Goal: Check status: Check status

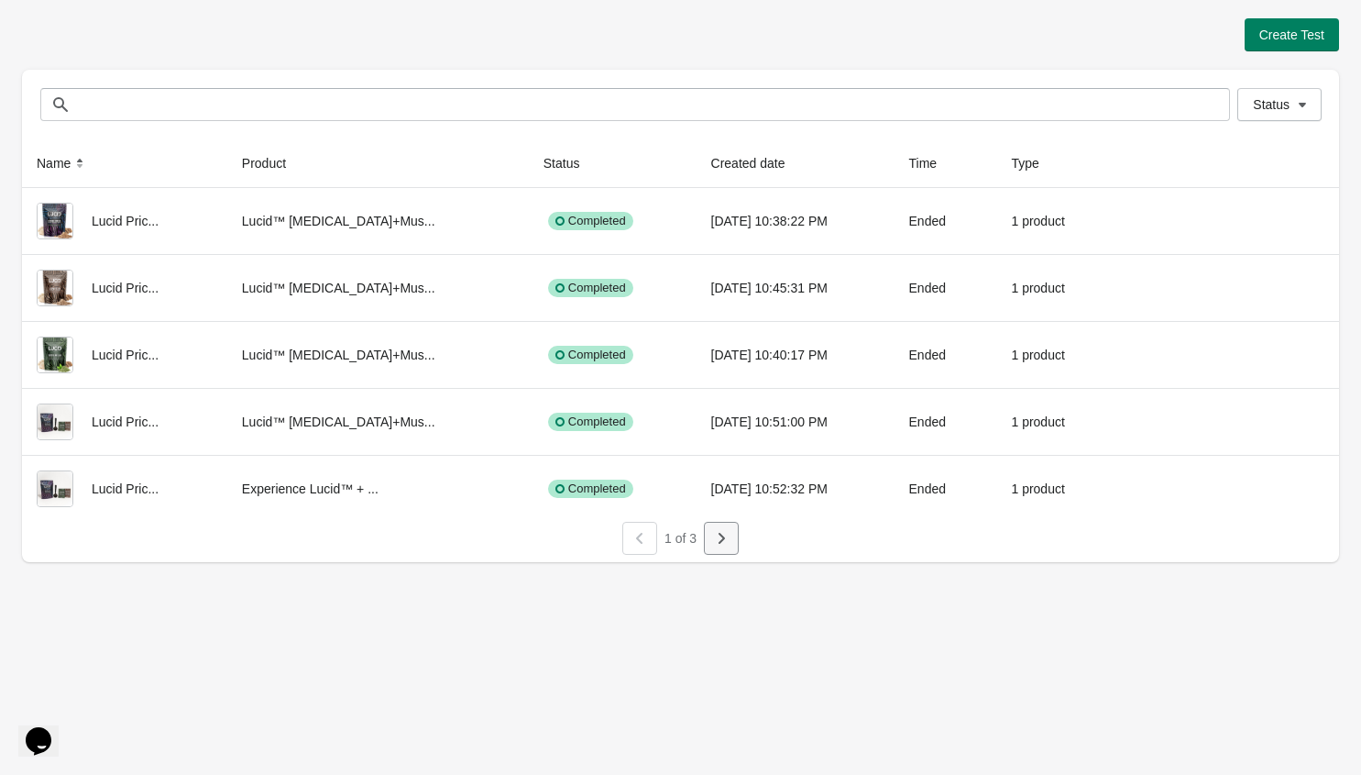
click at [724, 538] on icon "button" at bounding box center [722, 538] width 6 height 11
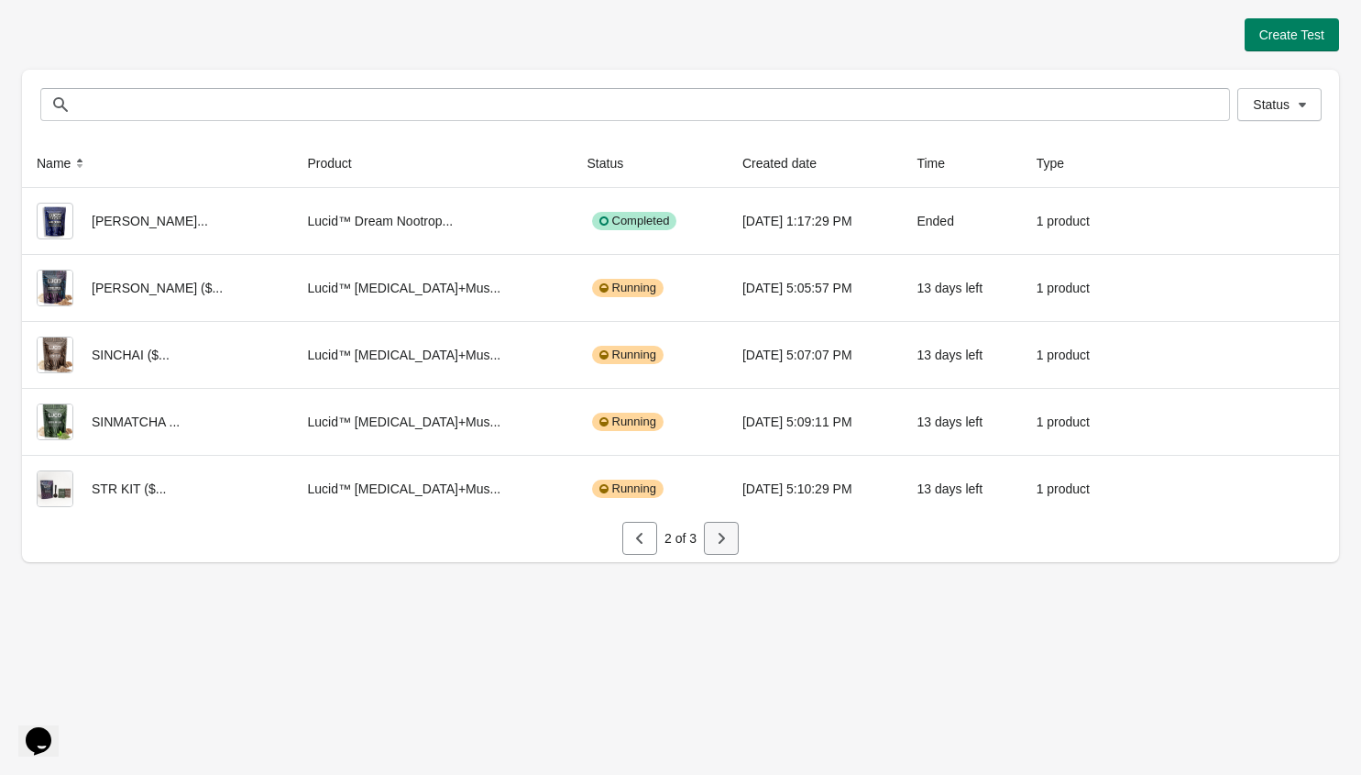
click at [729, 541] on icon "button" at bounding box center [721, 538] width 18 height 18
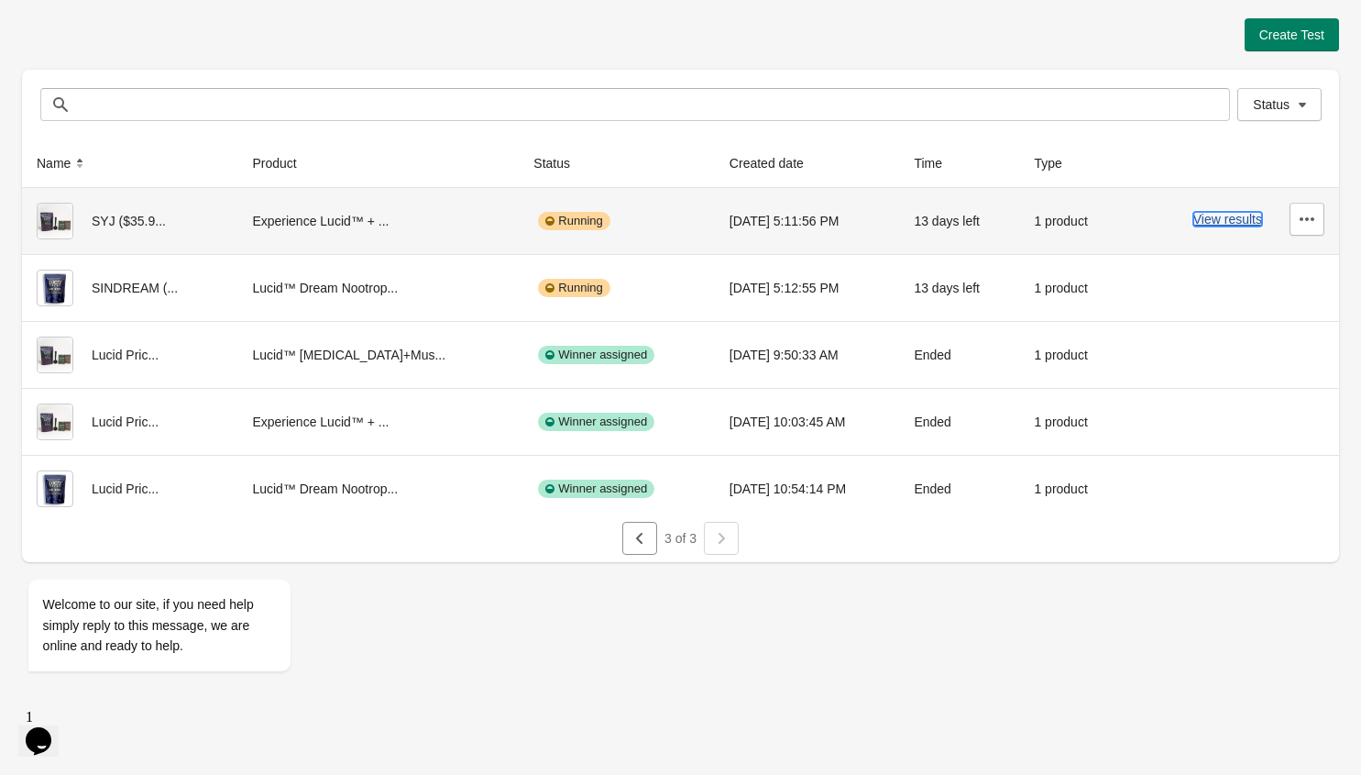
click at [1229, 222] on button "View results" at bounding box center [1227, 219] width 69 height 15
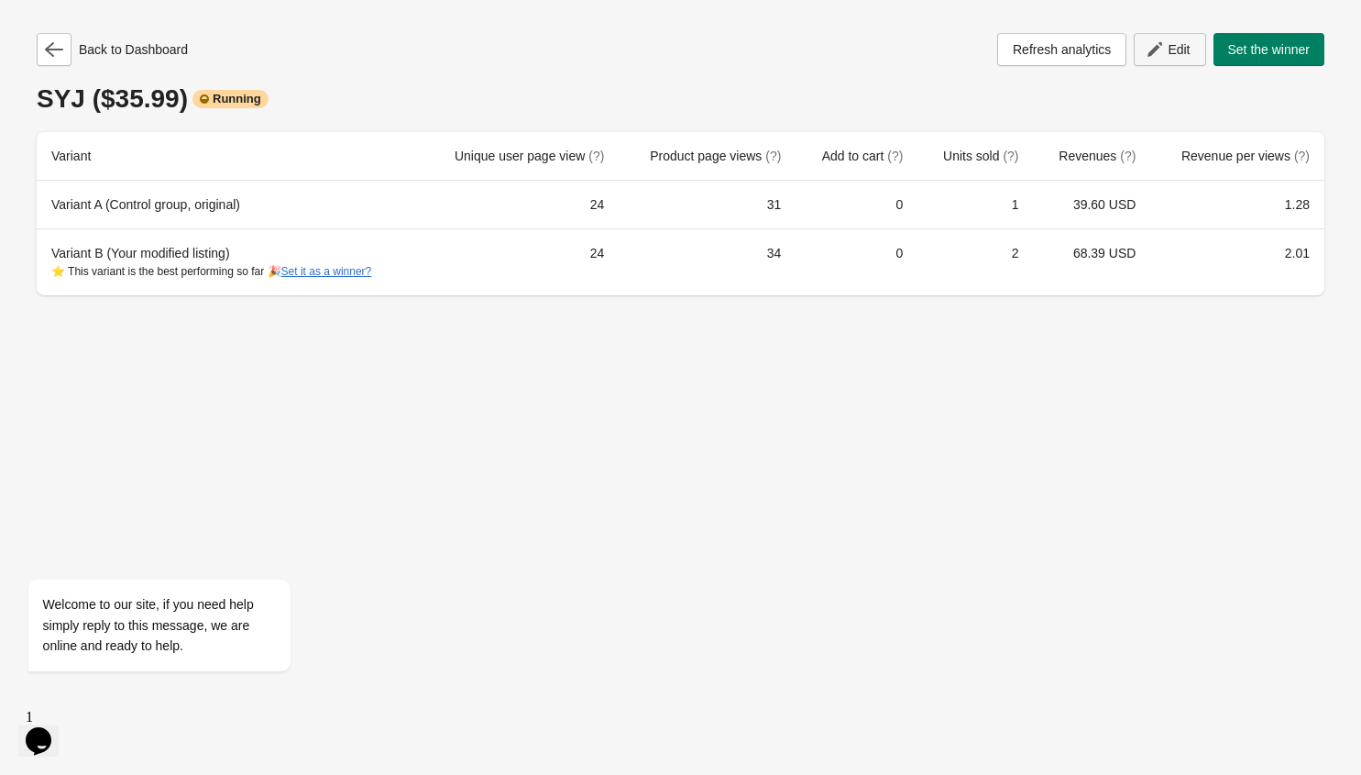
click at [1168, 44] on span "Edit" at bounding box center [1179, 49] width 22 height 15
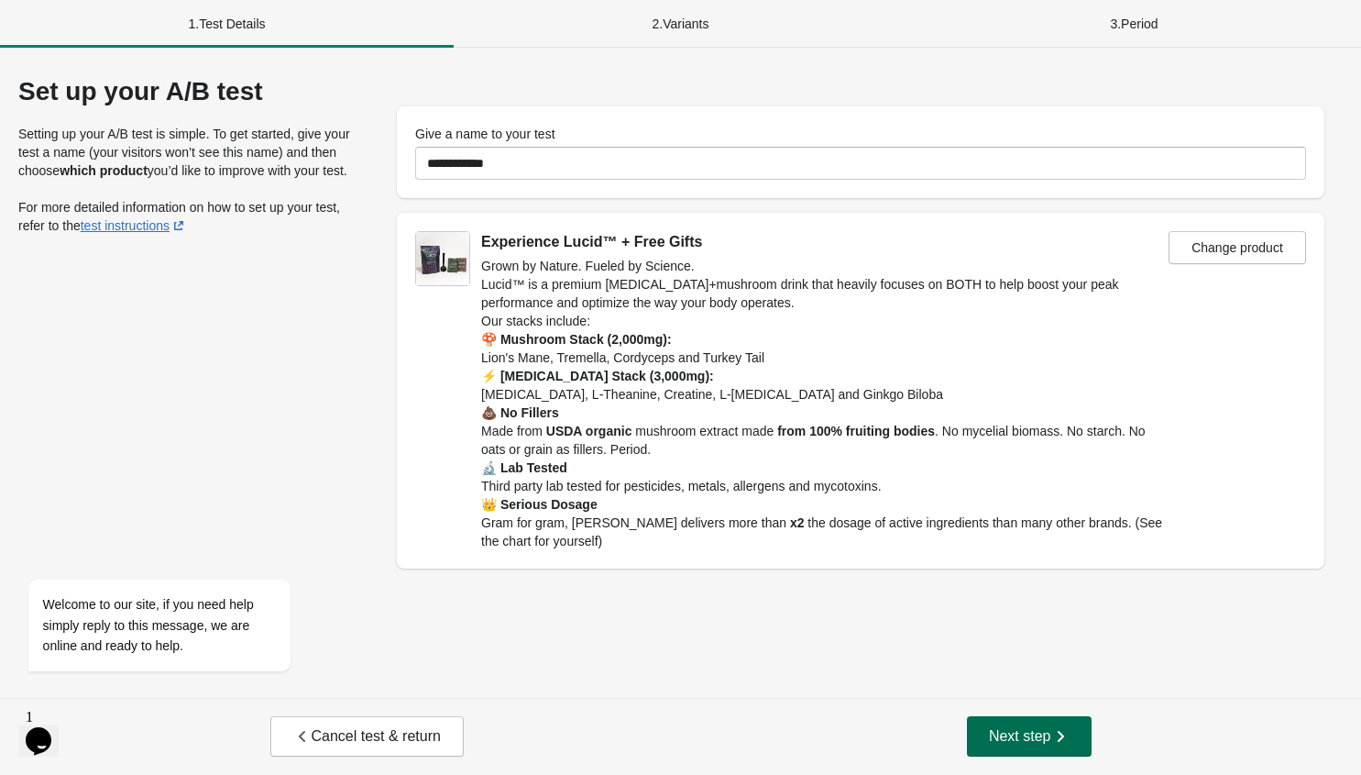
click at [1058, 731] on icon "button" at bounding box center [1060, 736] width 18 height 18
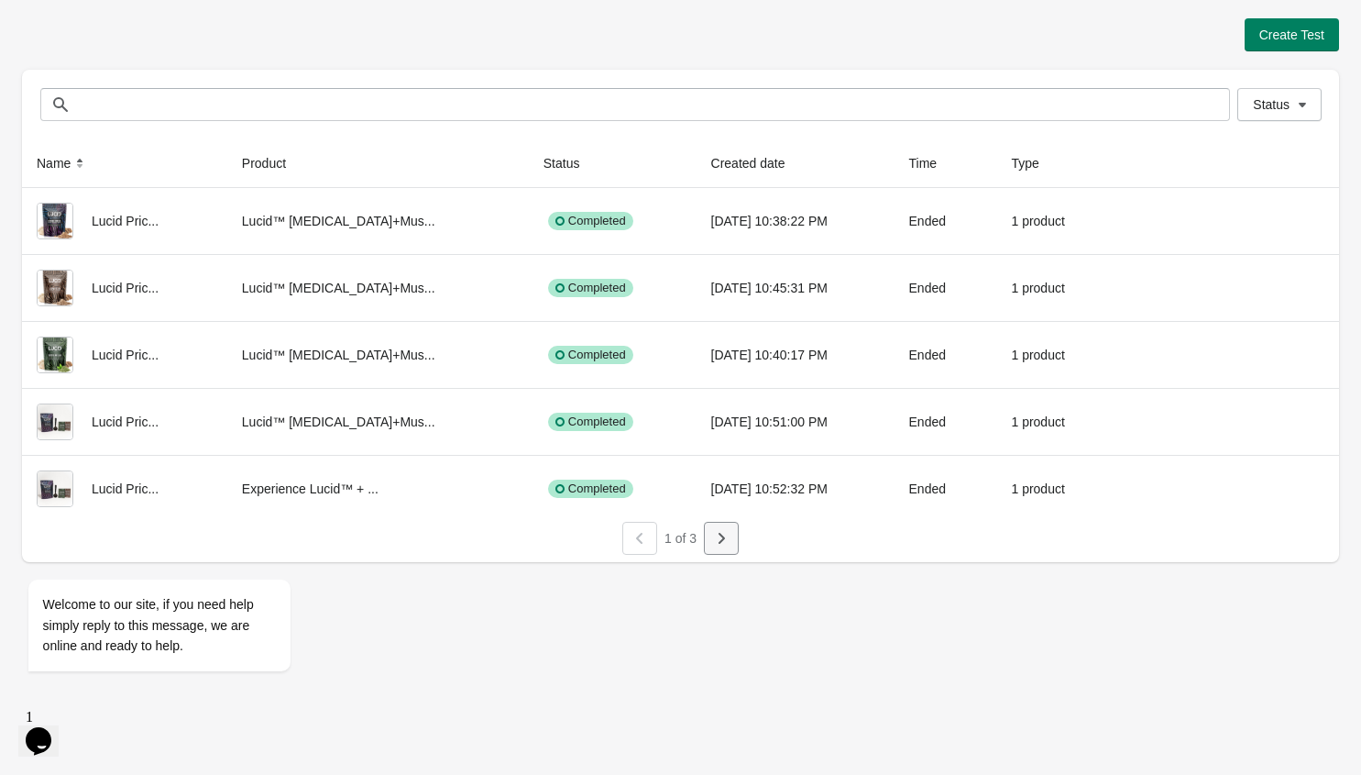
click at [714, 534] on icon "button" at bounding box center [721, 538] width 18 height 18
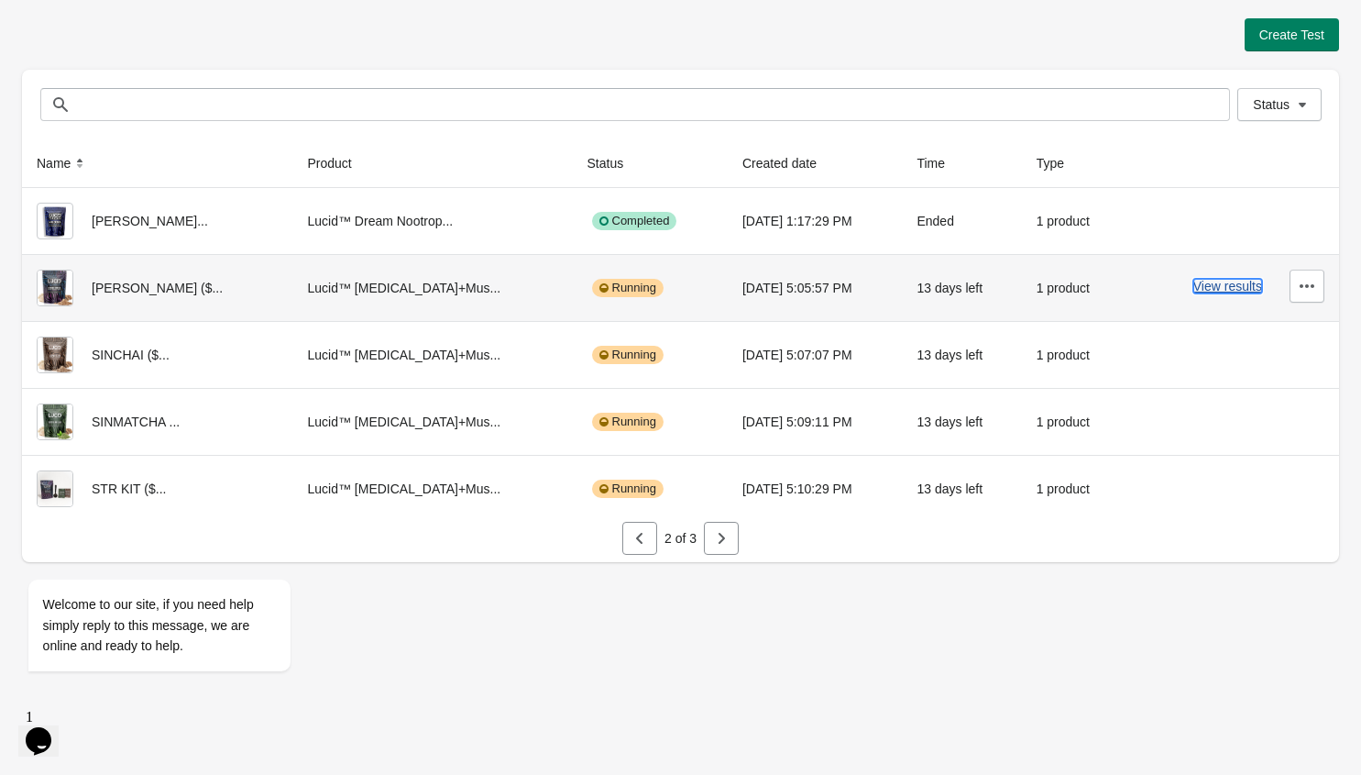
click at [1250, 288] on button "View results" at bounding box center [1227, 286] width 69 height 15
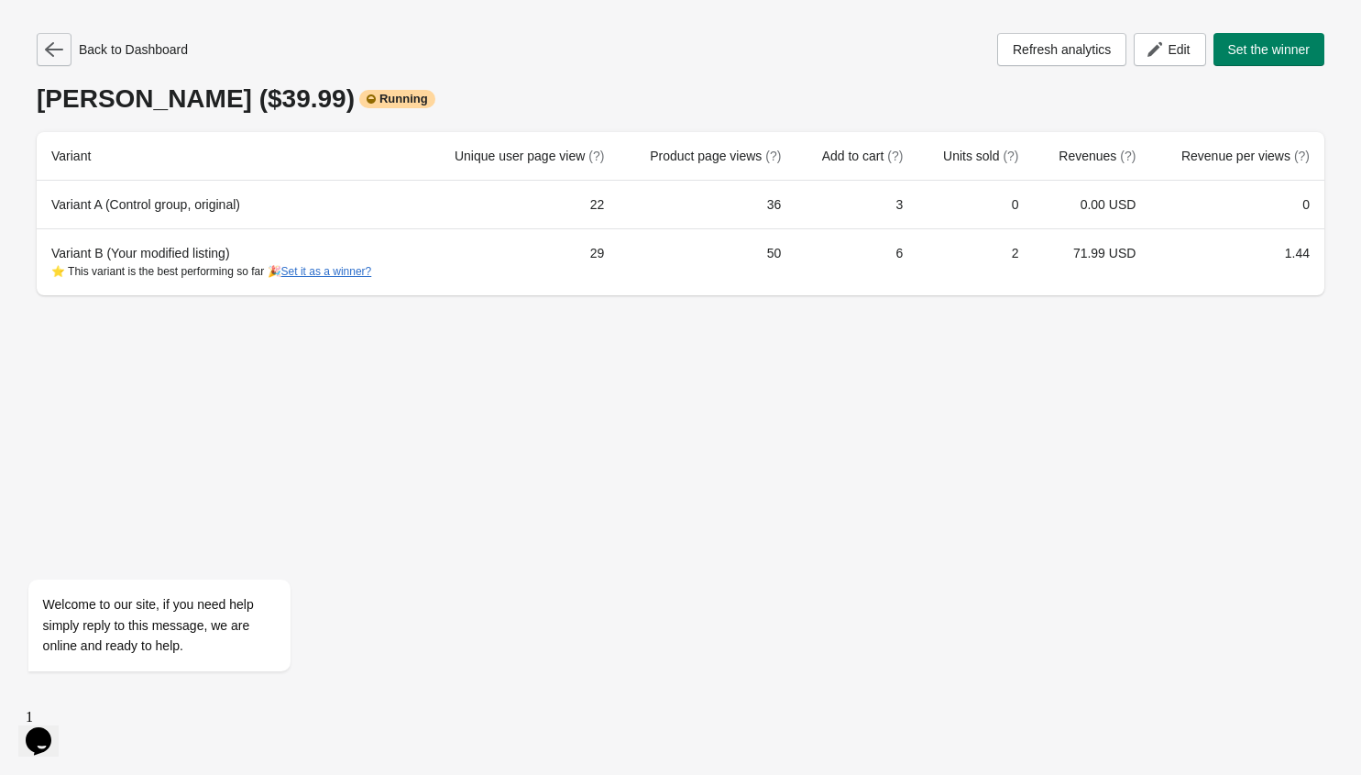
click at [47, 49] on icon "button" at bounding box center [54, 49] width 18 height 15
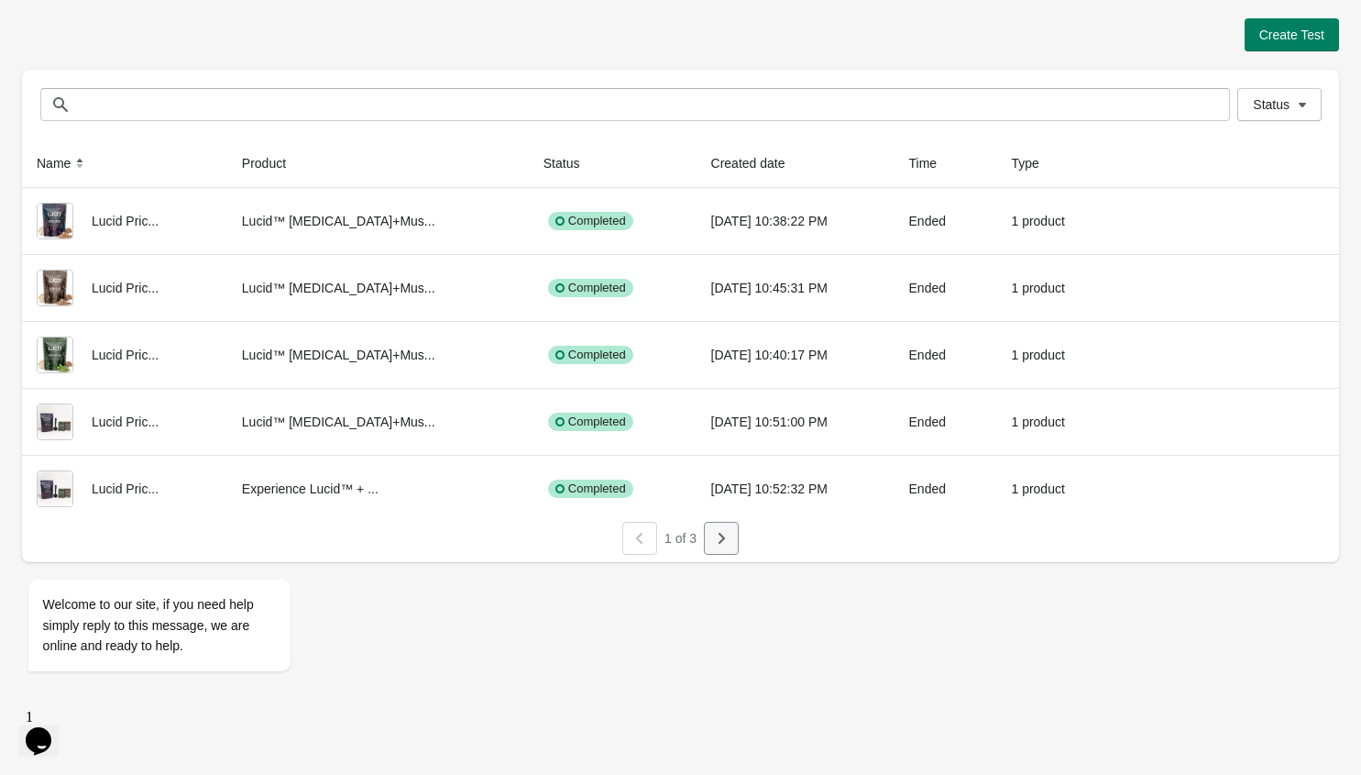
click at [728, 536] on icon "button" at bounding box center [721, 538] width 18 height 18
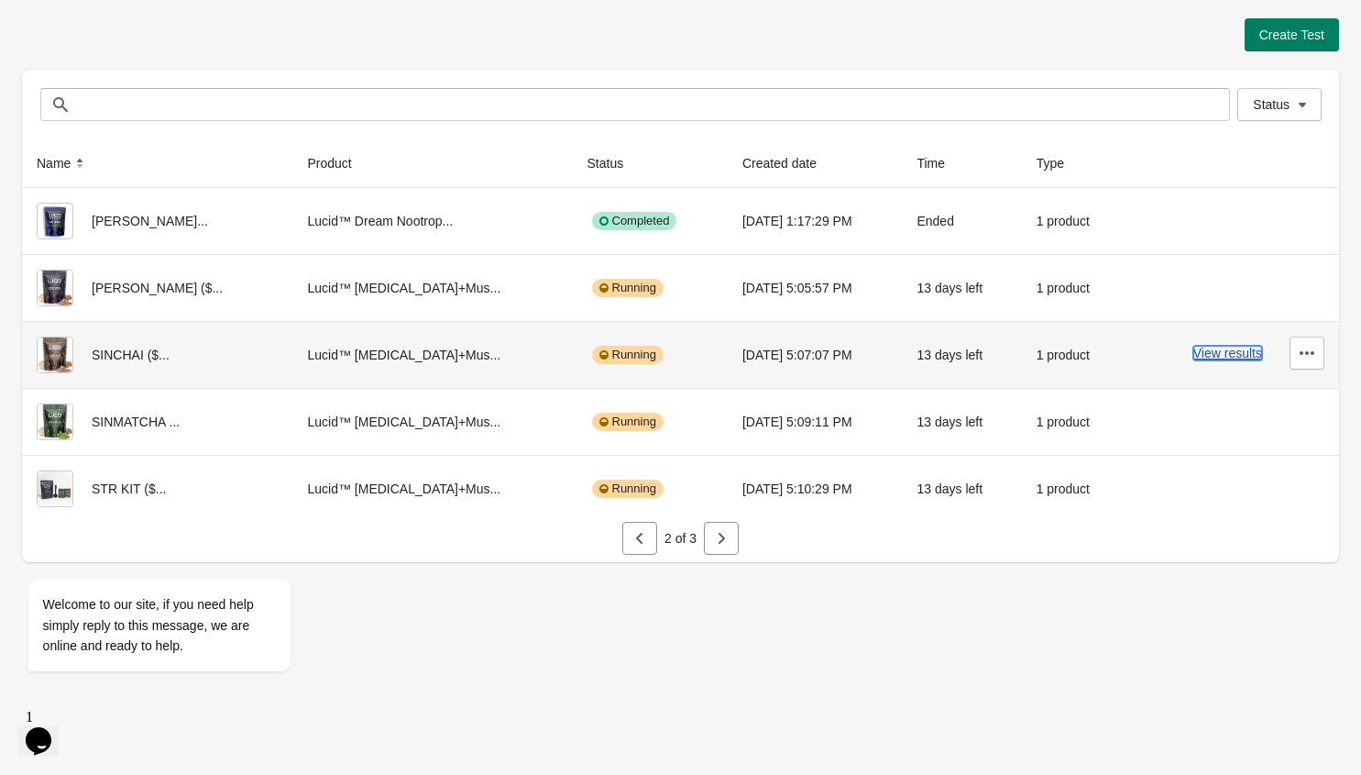
click at [1204, 353] on button "View results" at bounding box center [1227, 353] width 69 height 15
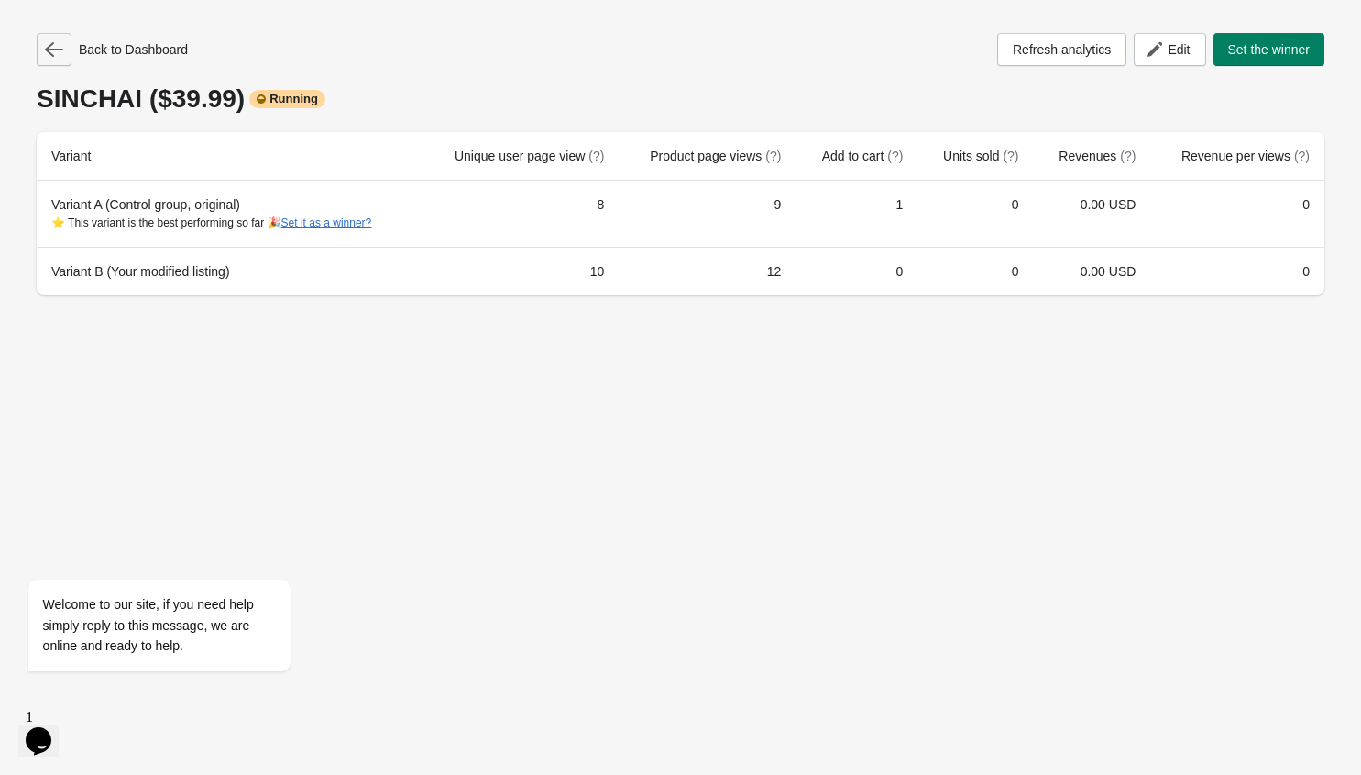
click at [46, 49] on icon "button" at bounding box center [54, 49] width 18 height 15
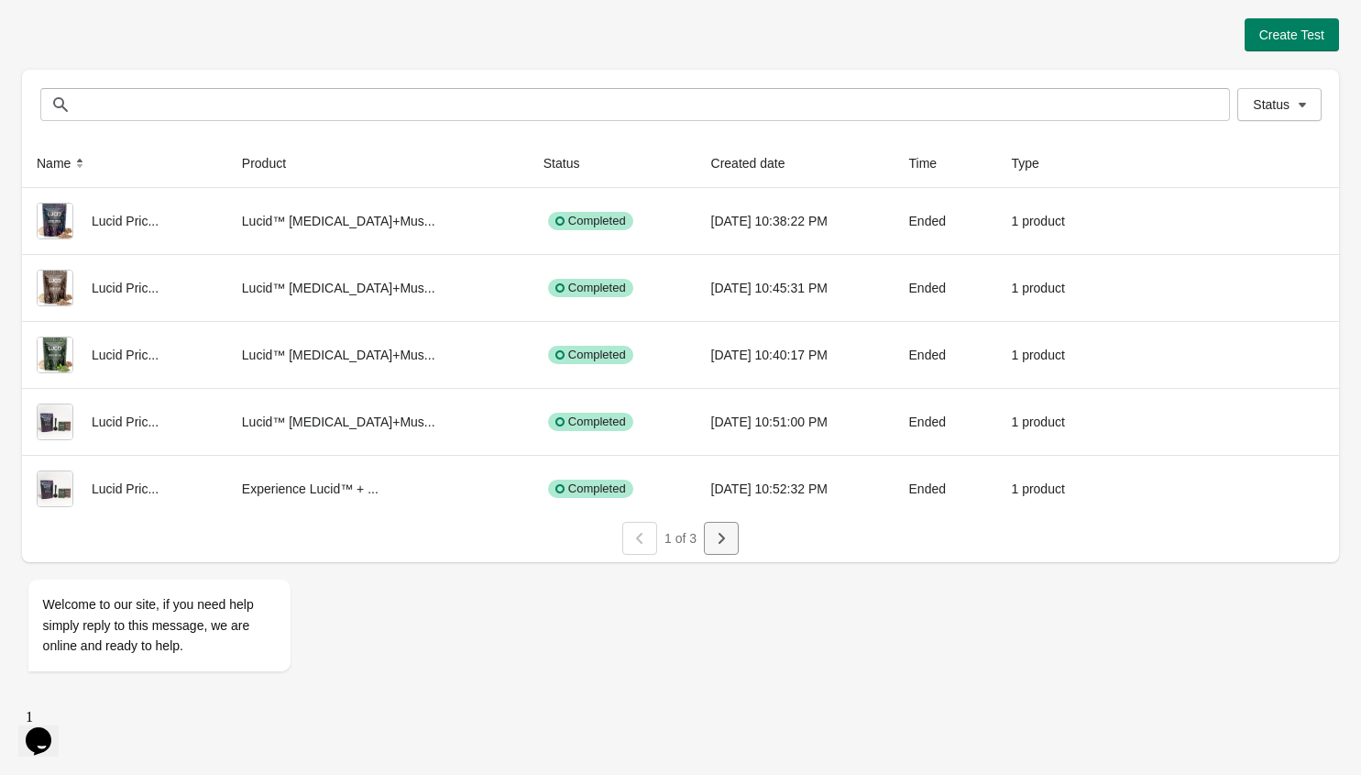
click at [726, 541] on icon "button" at bounding box center [721, 538] width 18 height 18
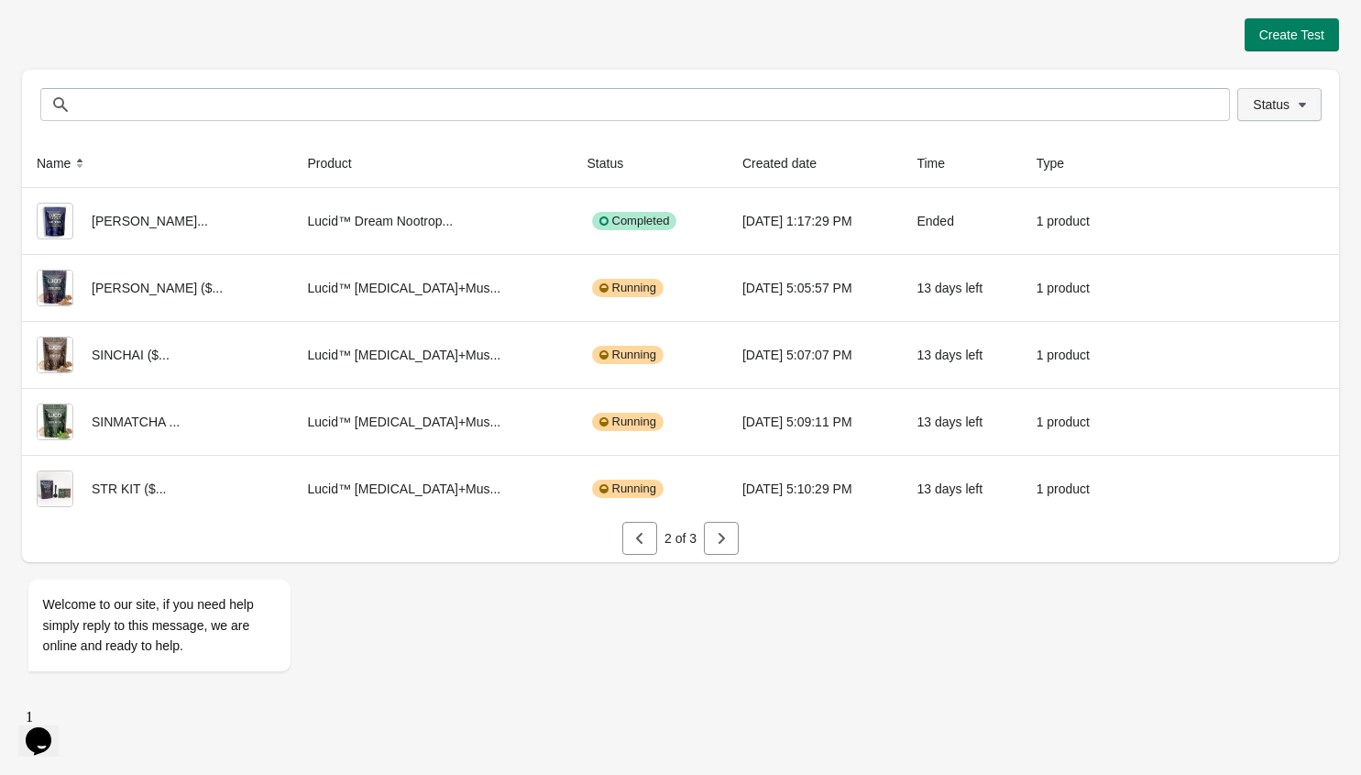
click at [1296, 113] on icon "button" at bounding box center [1302, 104] width 18 height 18
click at [1279, 152] on span "Running" at bounding box center [1265, 153] width 48 height 18
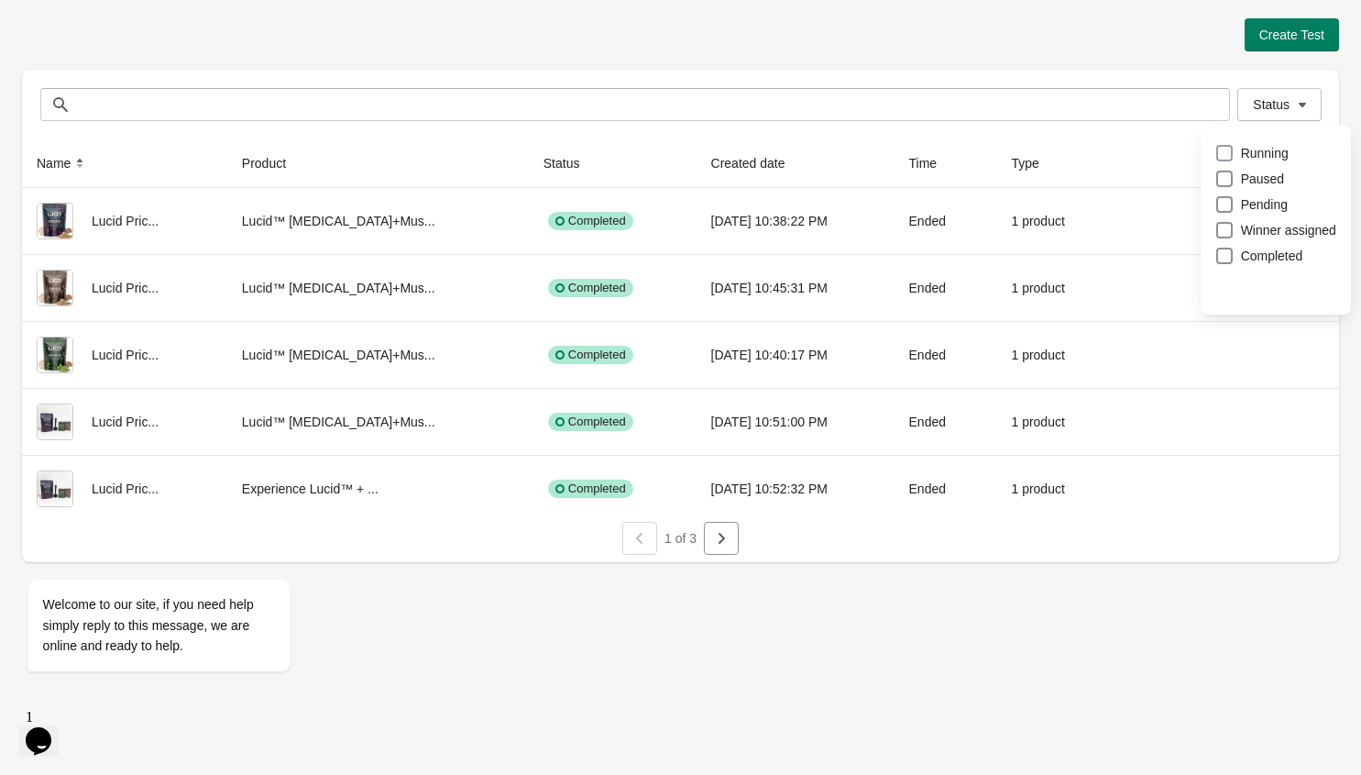
click at [1225, 155] on span at bounding box center [1224, 153] width 16 height 16
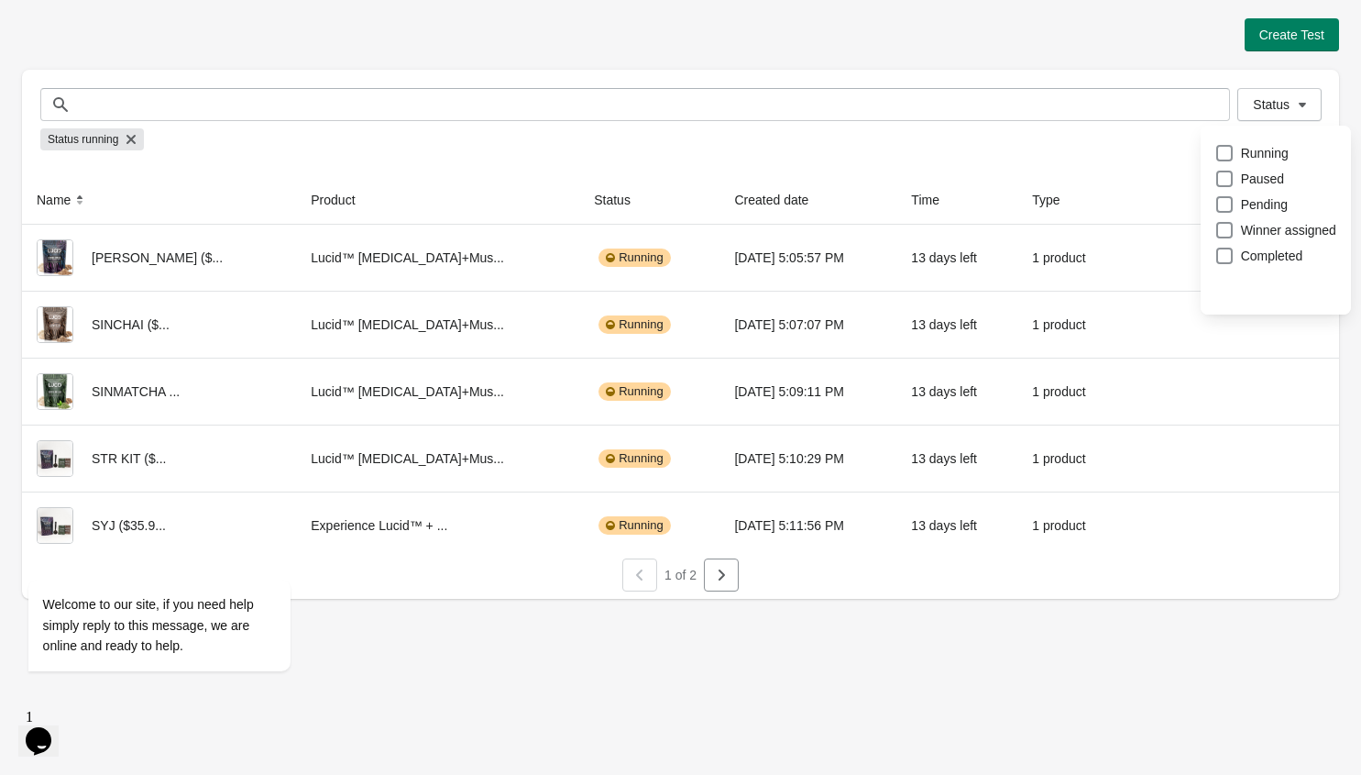
click at [916, 154] on div "Status running" at bounding box center [680, 139] width 1281 height 37
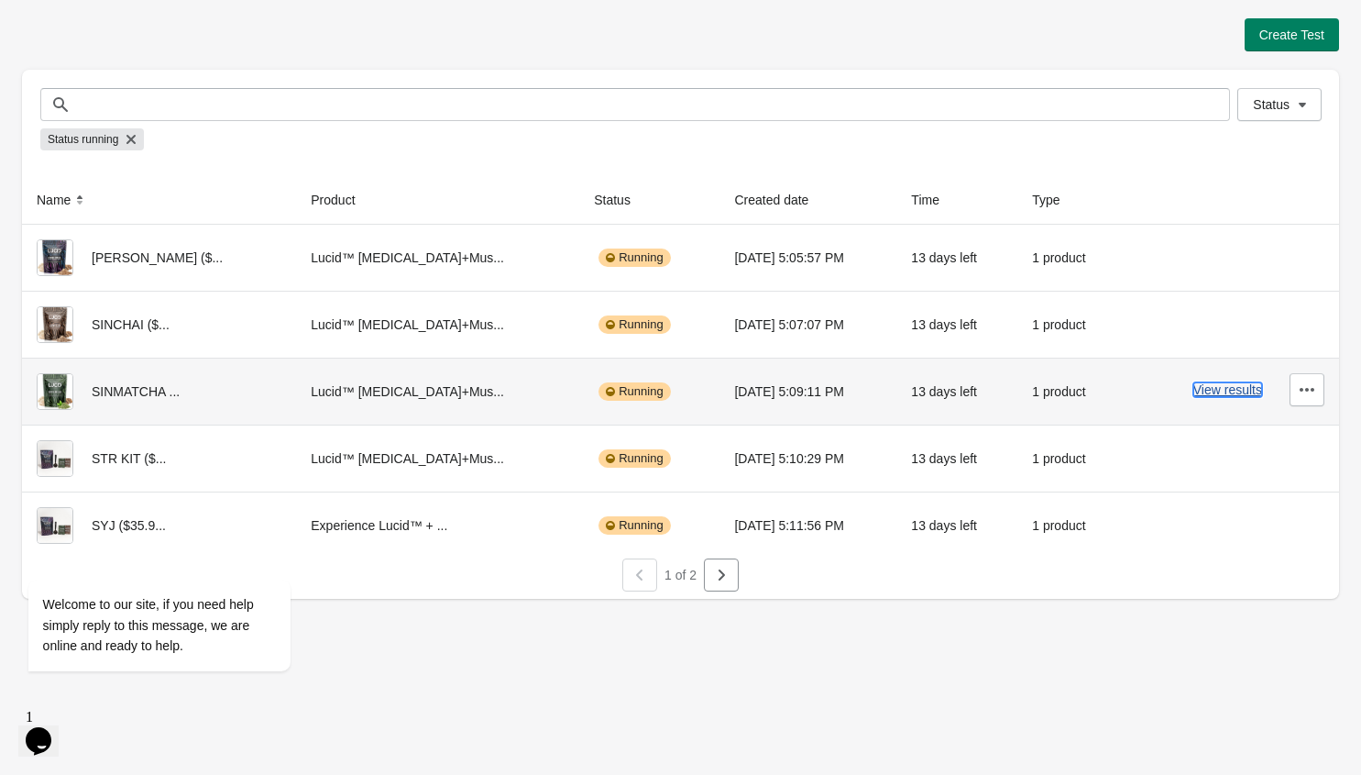
click at [1217, 390] on button "View results" at bounding box center [1227, 389] width 69 height 15
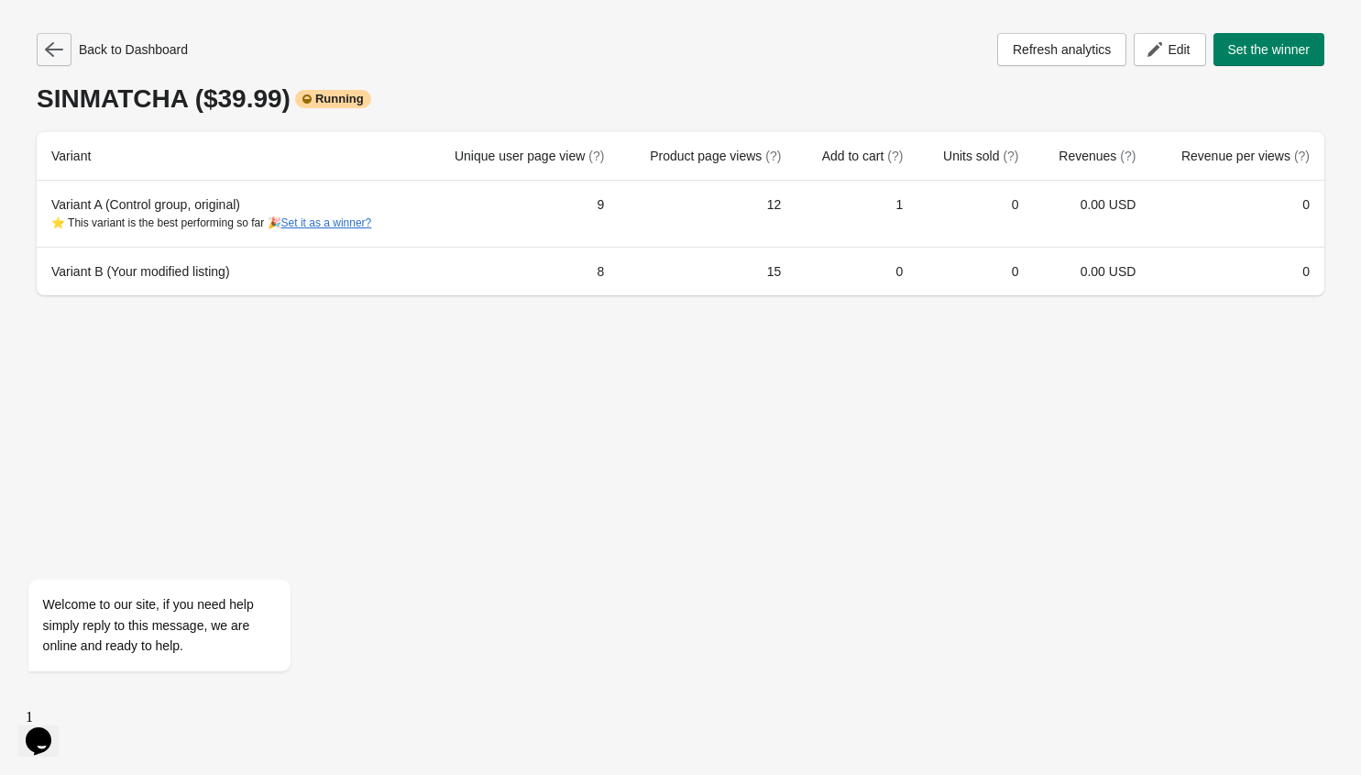
click at [55, 54] on icon "button" at bounding box center [54, 49] width 18 height 18
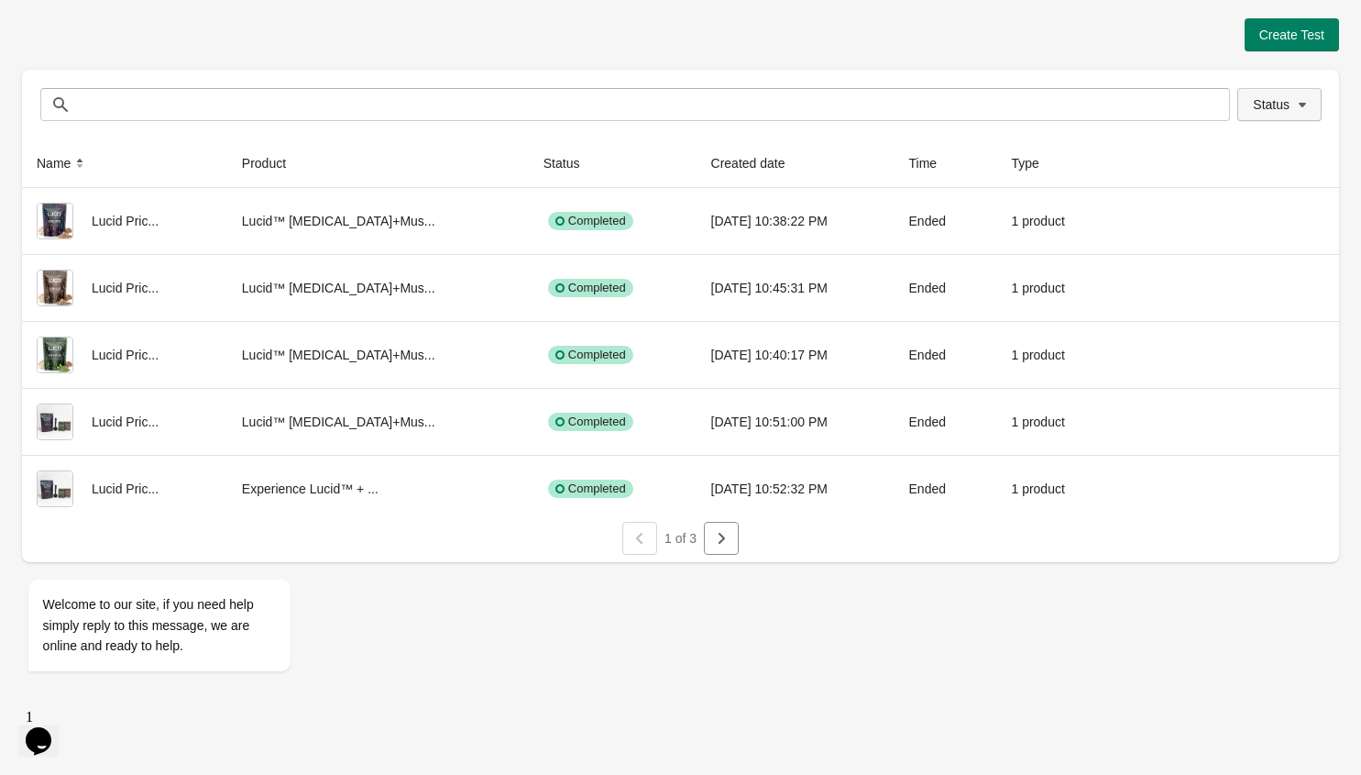
click at [1270, 97] on span "Status" at bounding box center [1271, 104] width 37 height 15
click at [1216, 155] on span at bounding box center [1224, 153] width 16 height 16
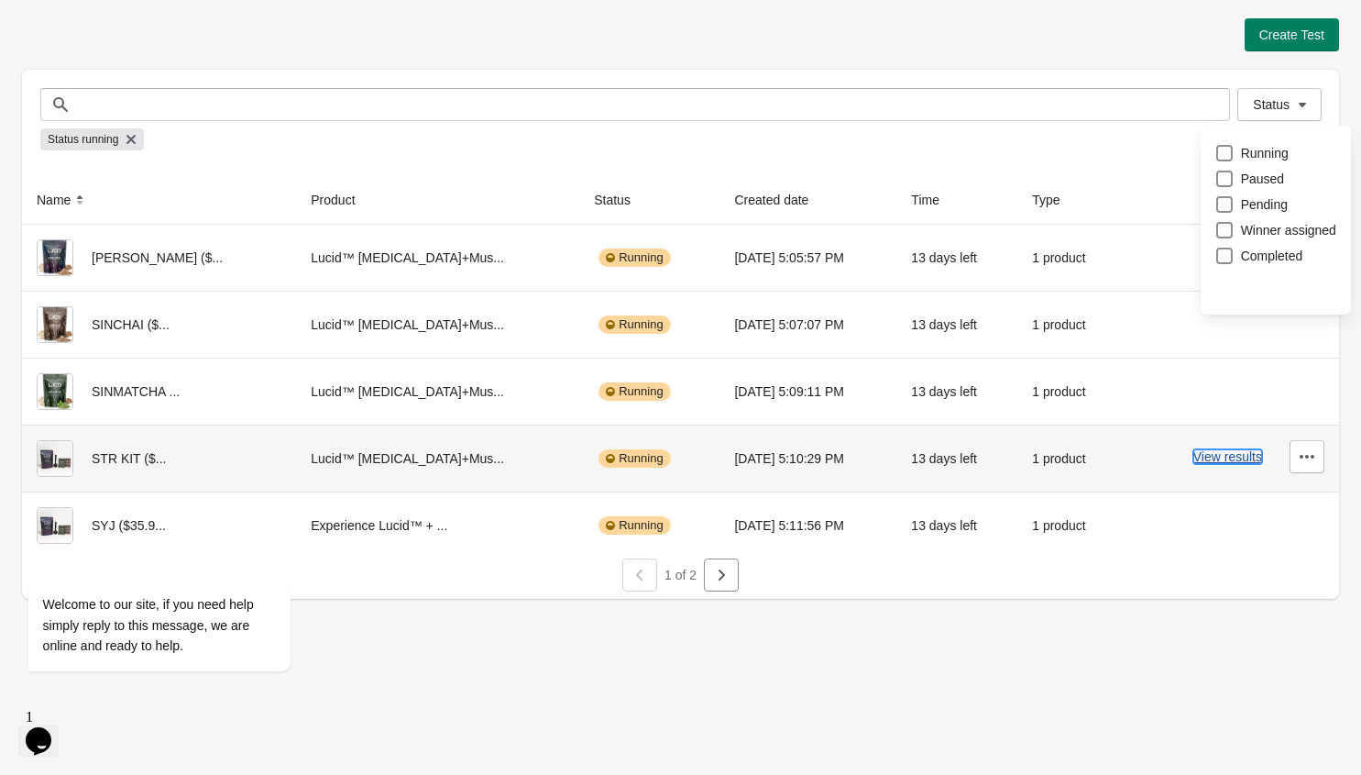
click at [1201, 459] on button "View results" at bounding box center [1227, 456] width 69 height 15
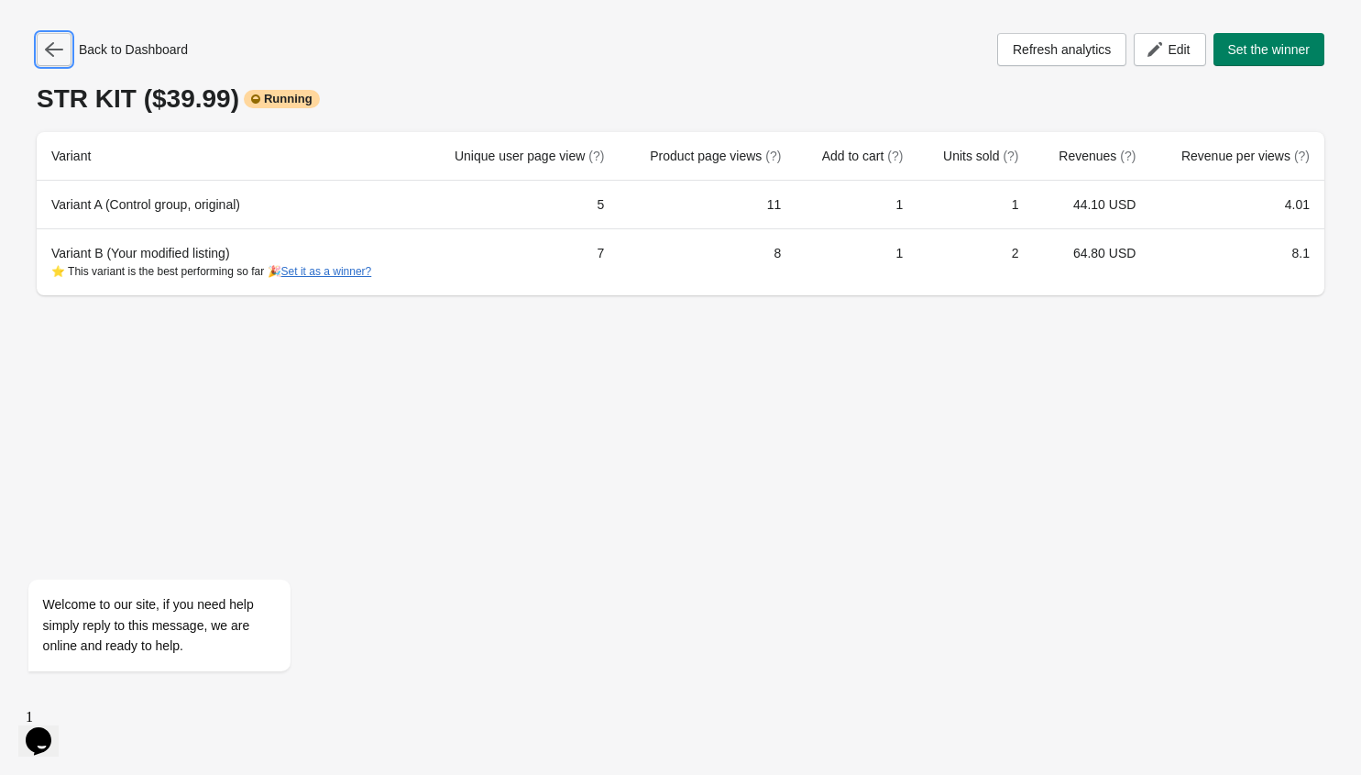
click at [57, 51] on icon "button" at bounding box center [54, 49] width 18 height 18
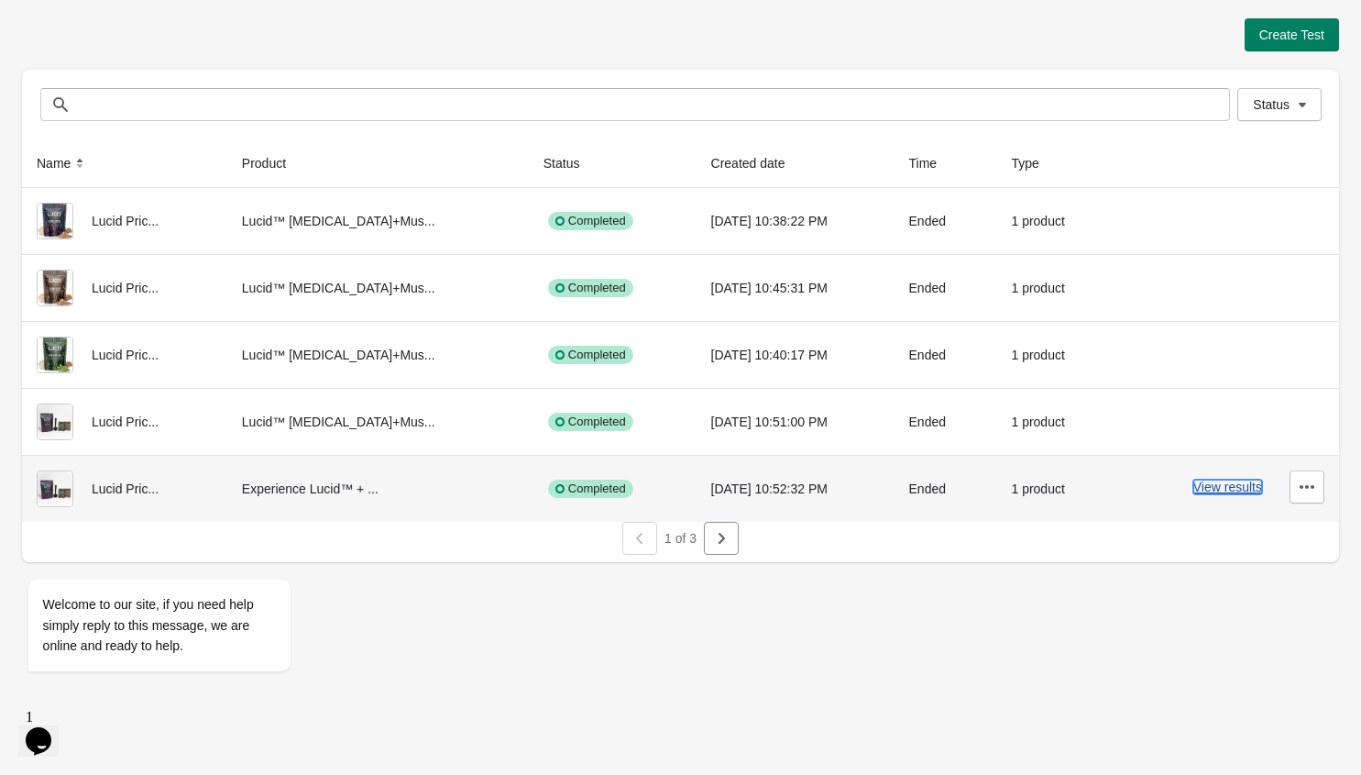
click at [1228, 491] on button "View results" at bounding box center [1227, 486] width 69 height 15
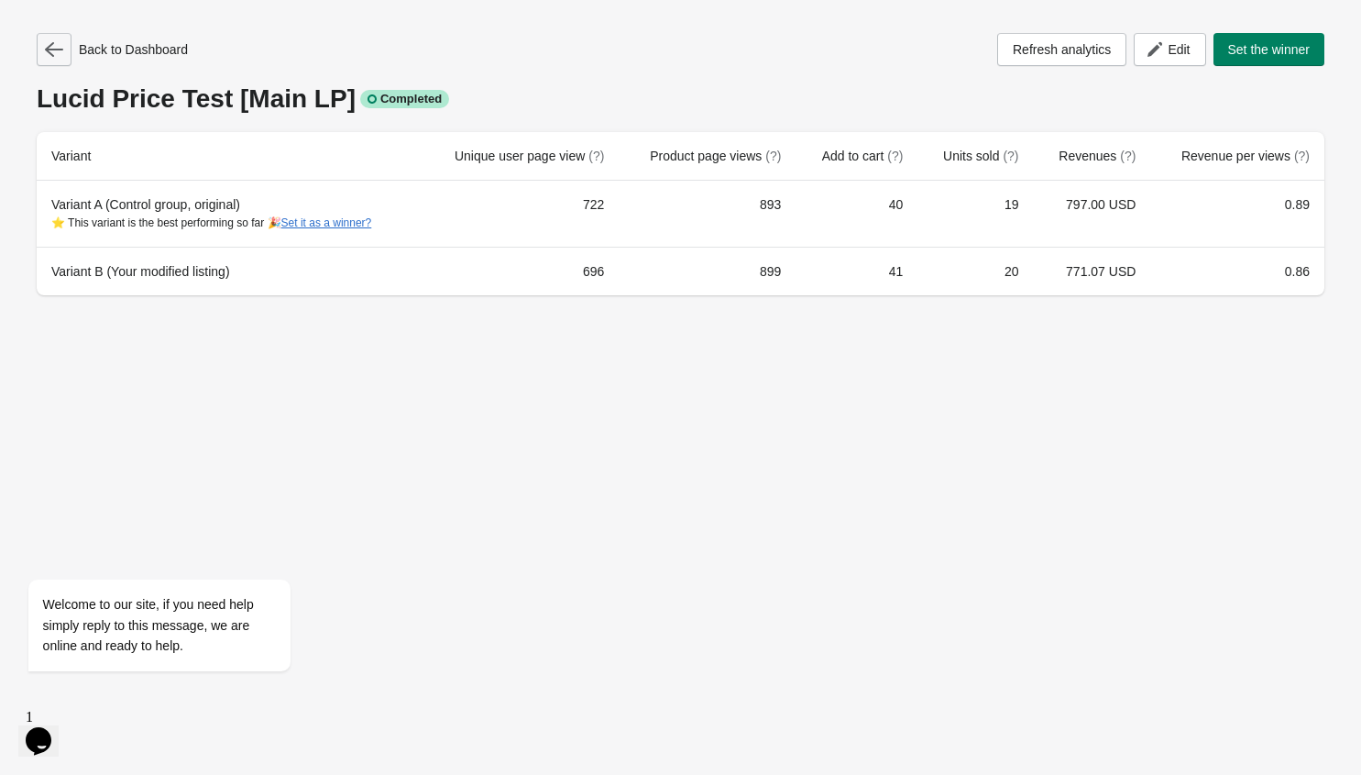
click at [63, 55] on button "button" at bounding box center [54, 49] width 35 height 33
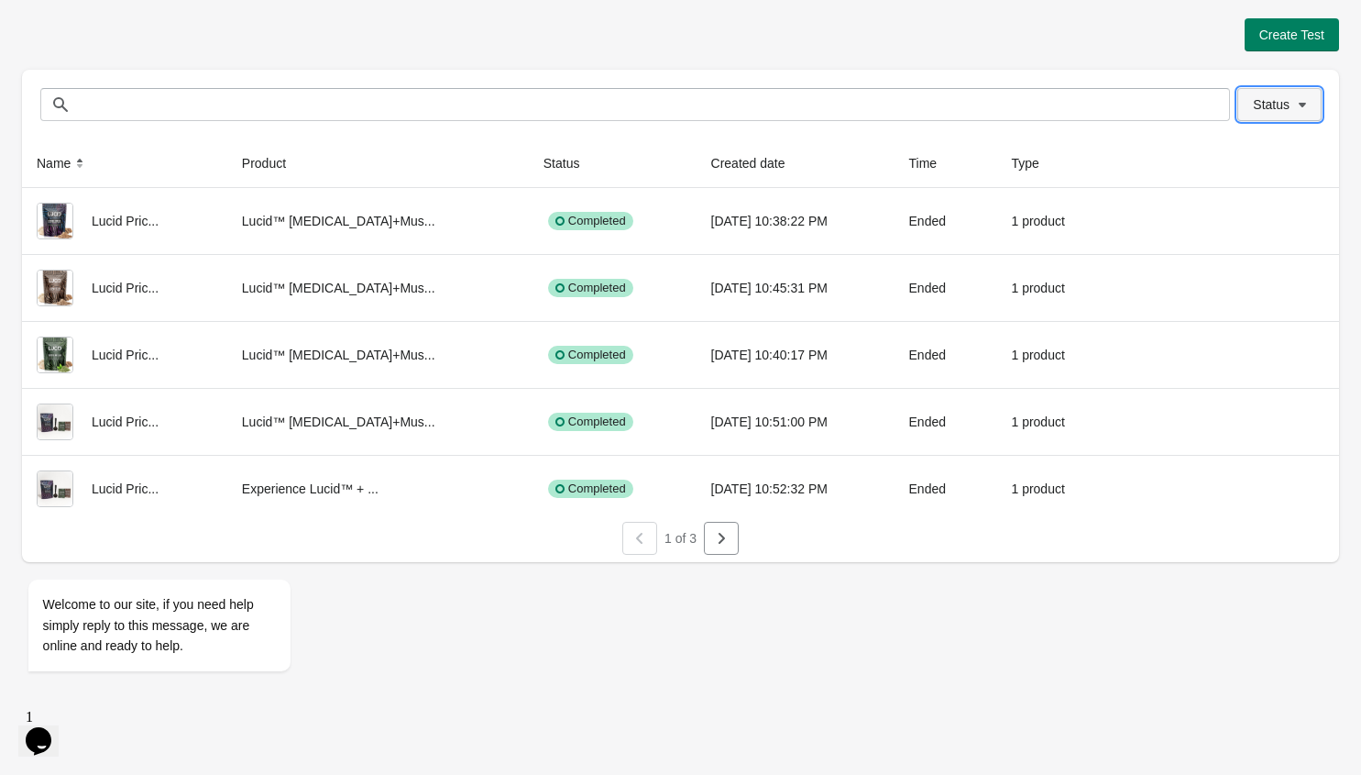
click at [1270, 115] on button "Status" at bounding box center [1279, 104] width 84 height 33
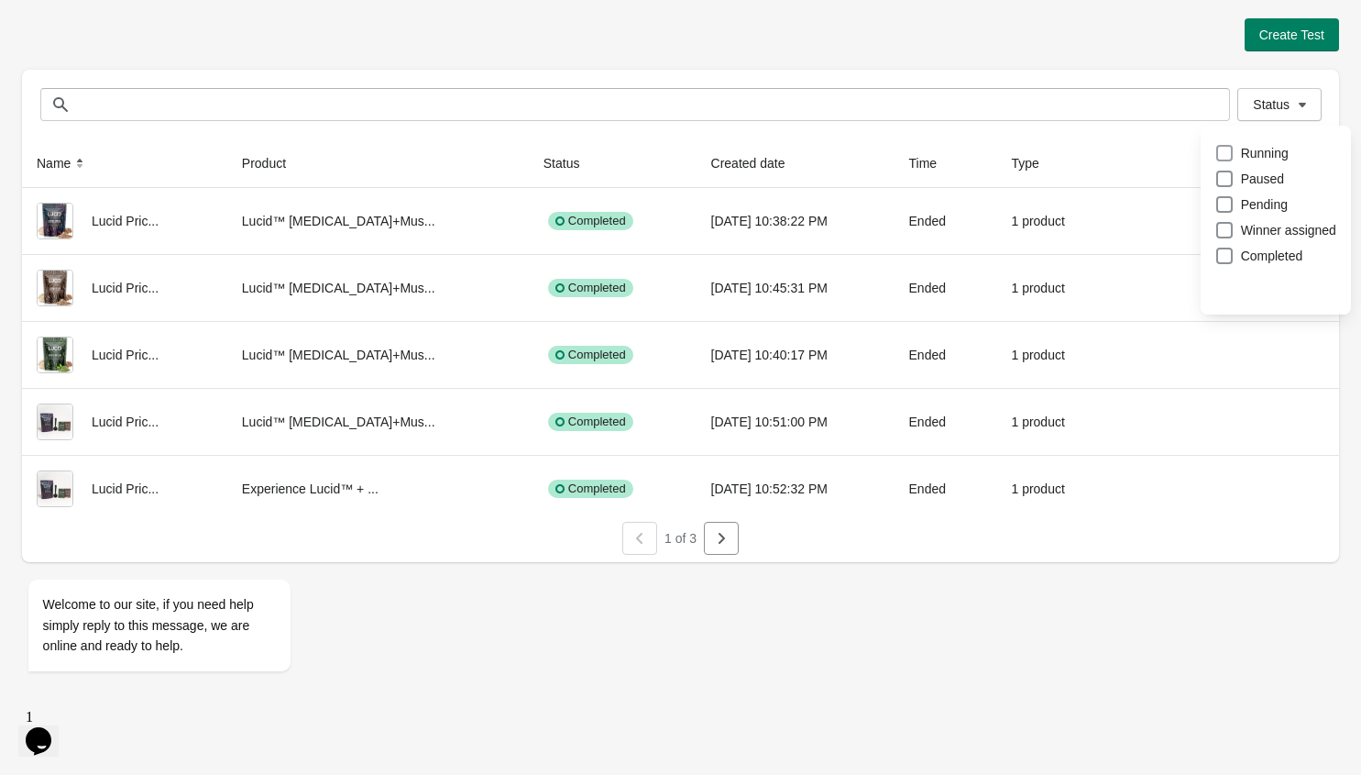
click at [1235, 152] on label "Running" at bounding box center [1251, 153] width 73 height 26
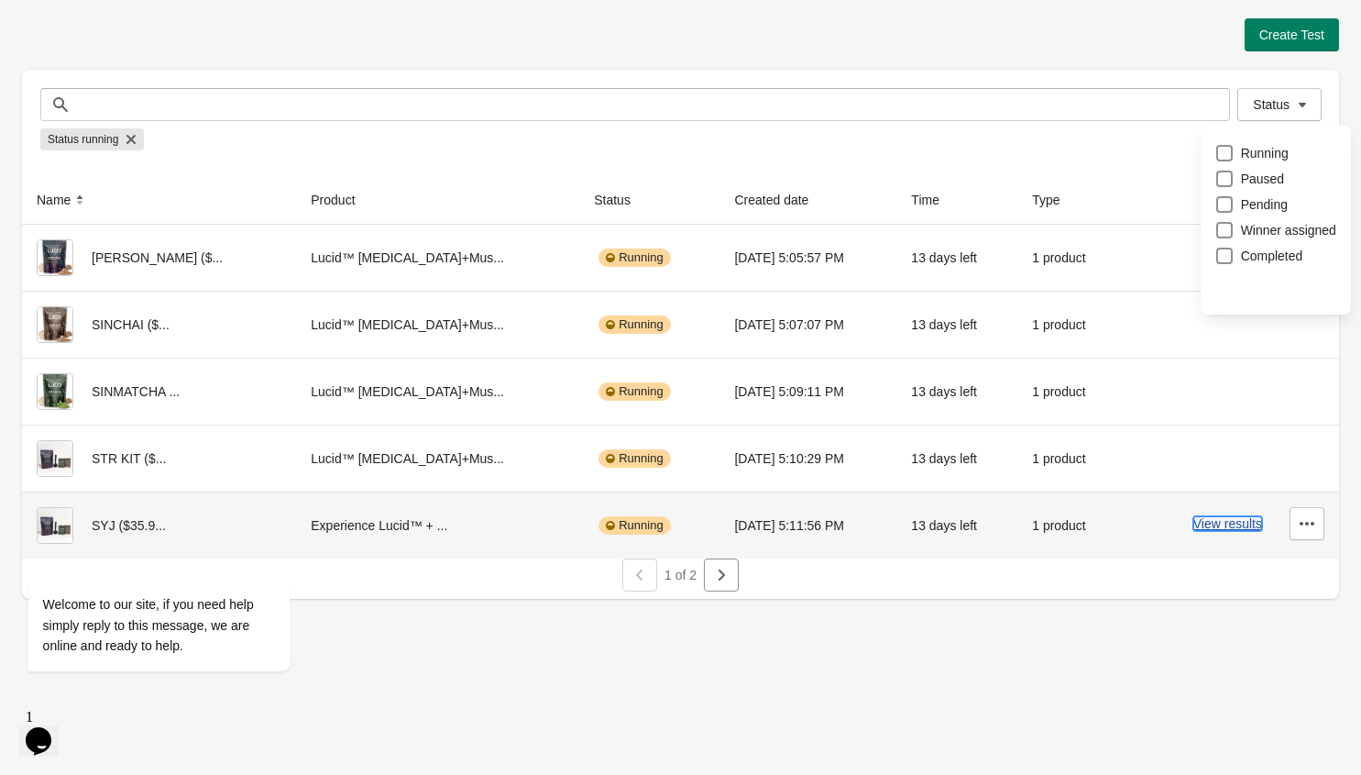
click at [1211, 522] on button "View results" at bounding box center [1227, 523] width 69 height 15
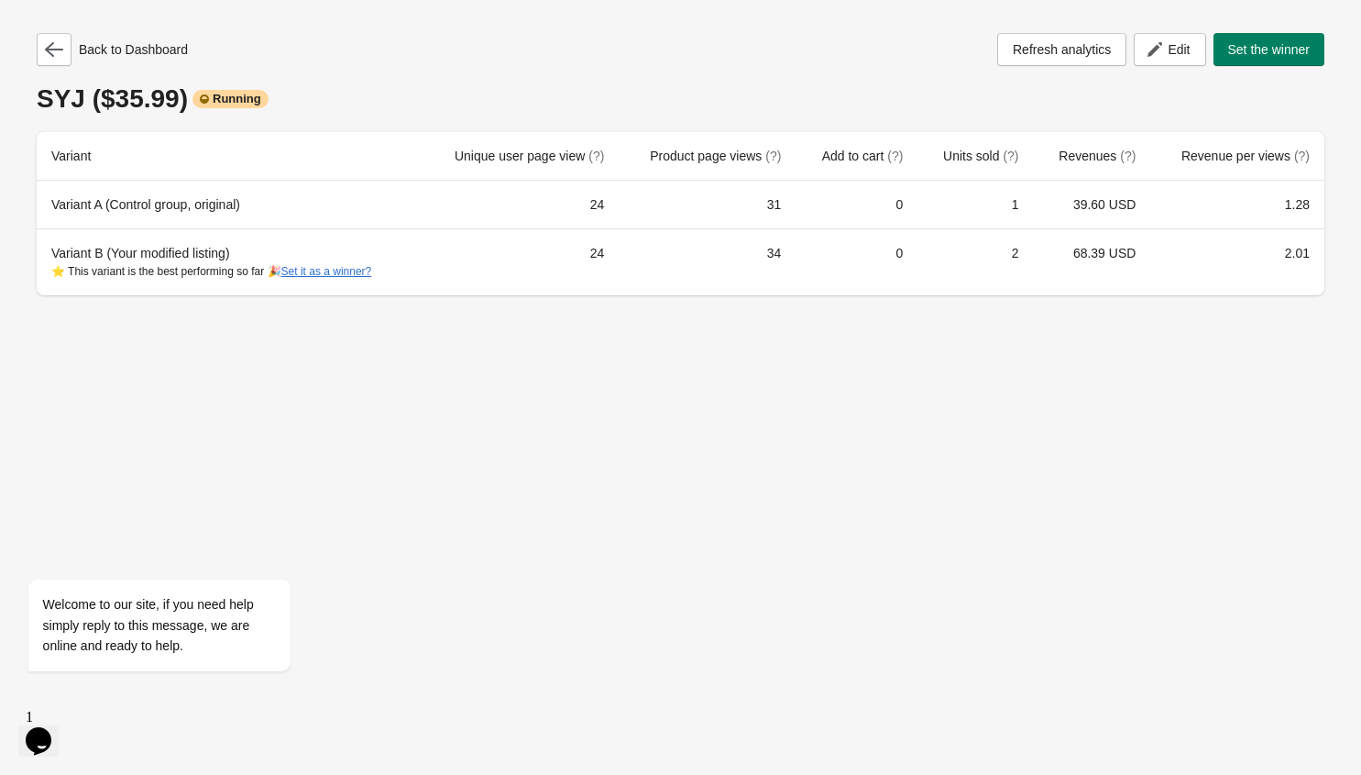
click at [19, 51] on div "Back to Dashboard Refresh analytics Edit Set the winner SYJ ($35.99) Running Va…" at bounding box center [680, 158] width 1361 height 317
click at [54, 49] on icon "button" at bounding box center [54, 49] width 18 height 15
